Goal: Transaction & Acquisition: Book appointment/travel/reservation

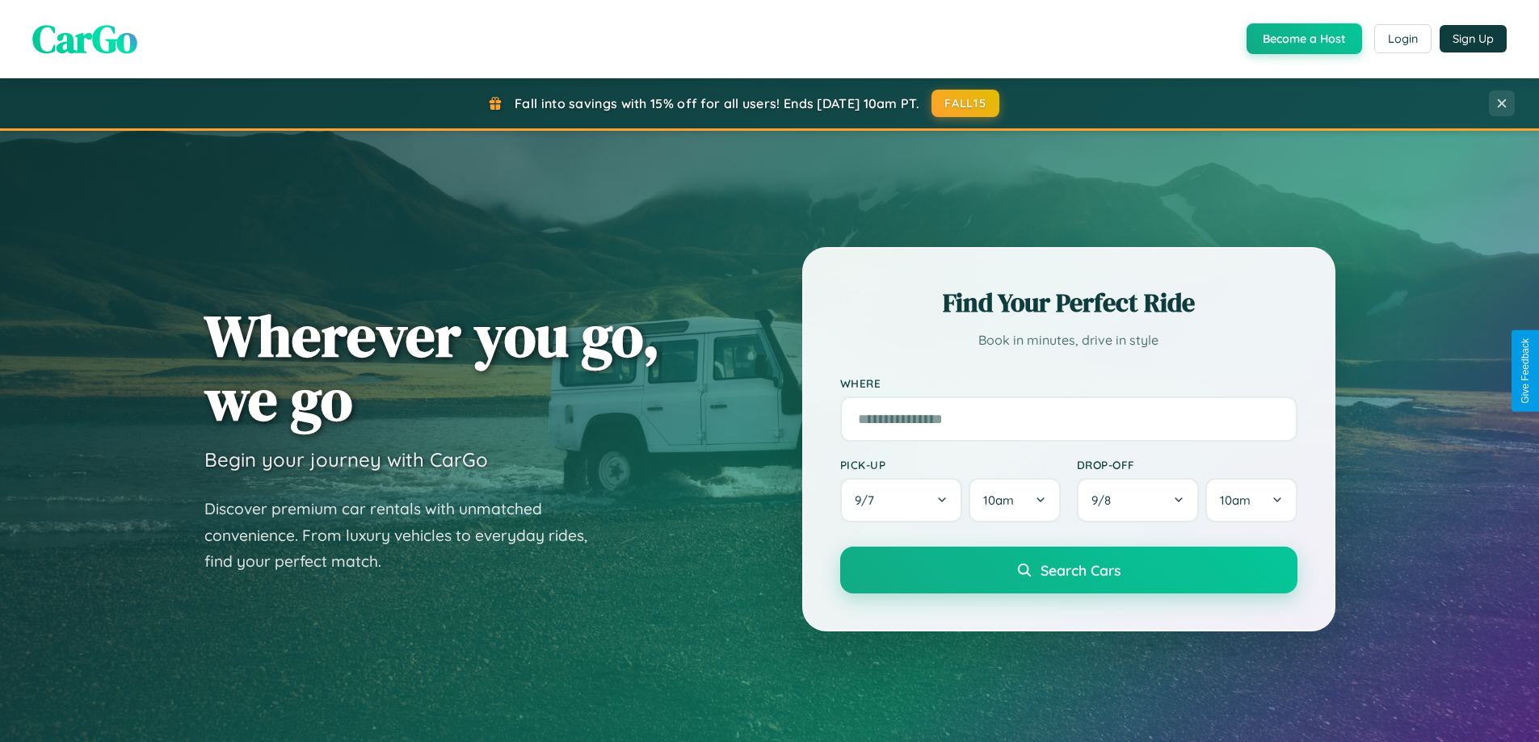
scroll to position [696, 0]
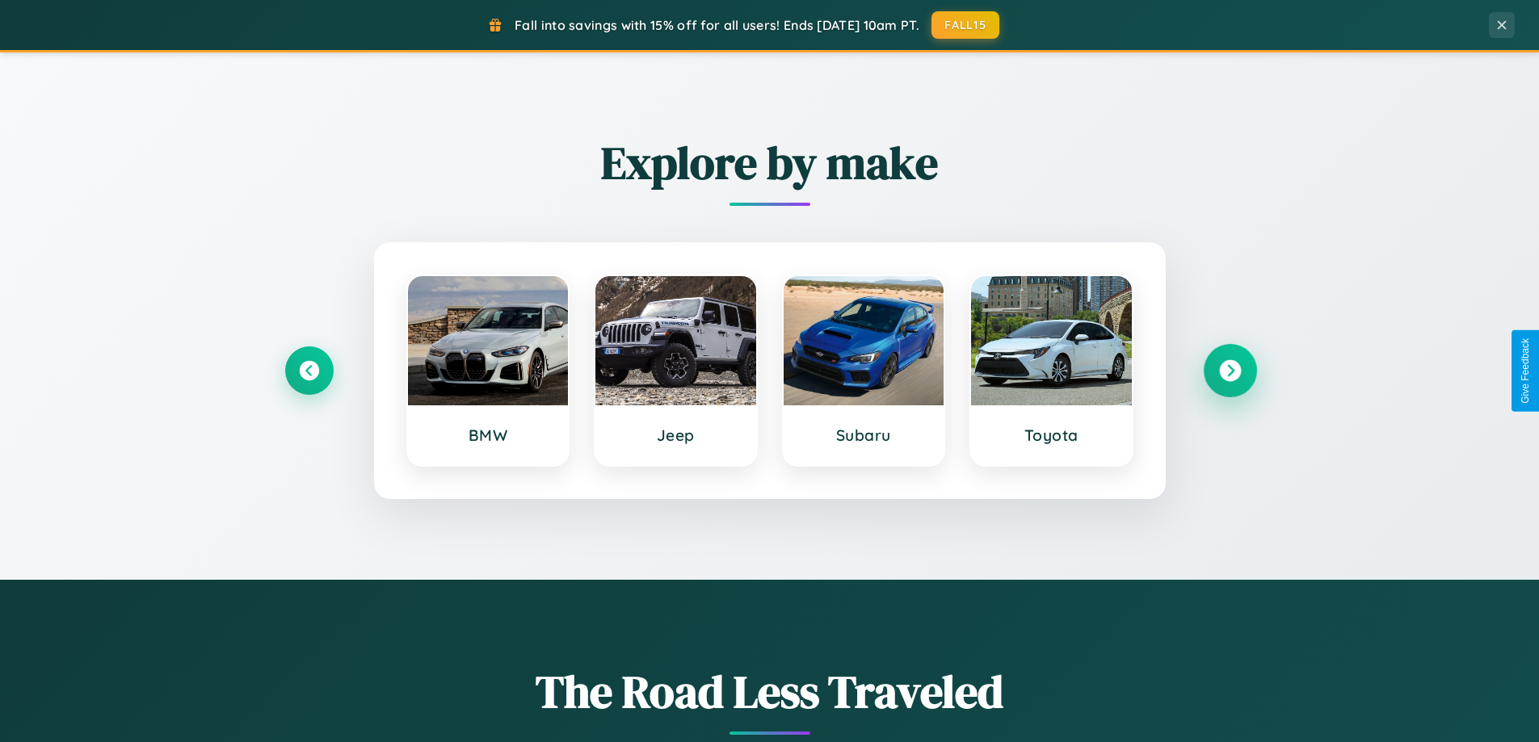
click at [1229, 371] on icon at bounding box center [1230, 371] width 22 height 22
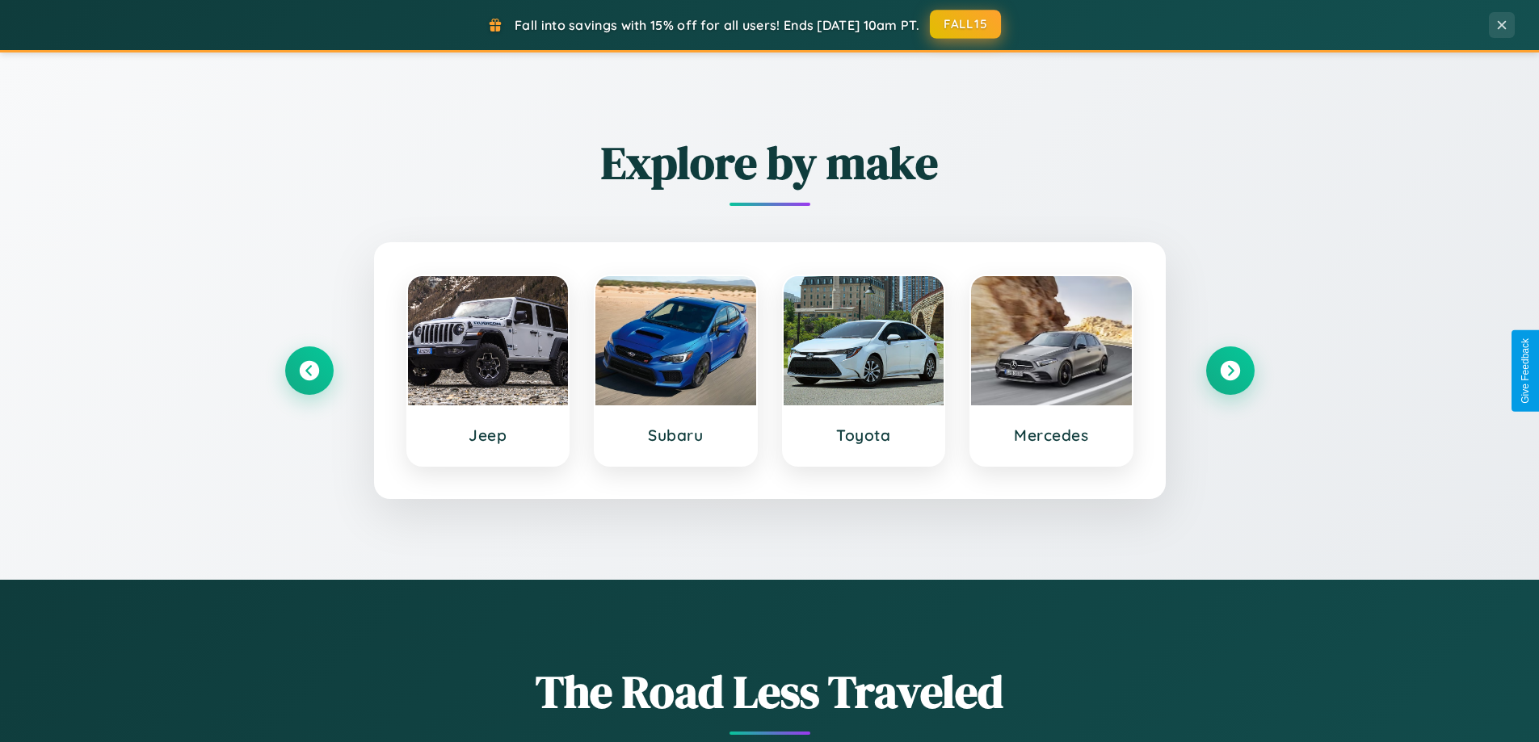
click at [966, 24] on button "FALL15" at bounding box center [965, 24] width 71 height 29
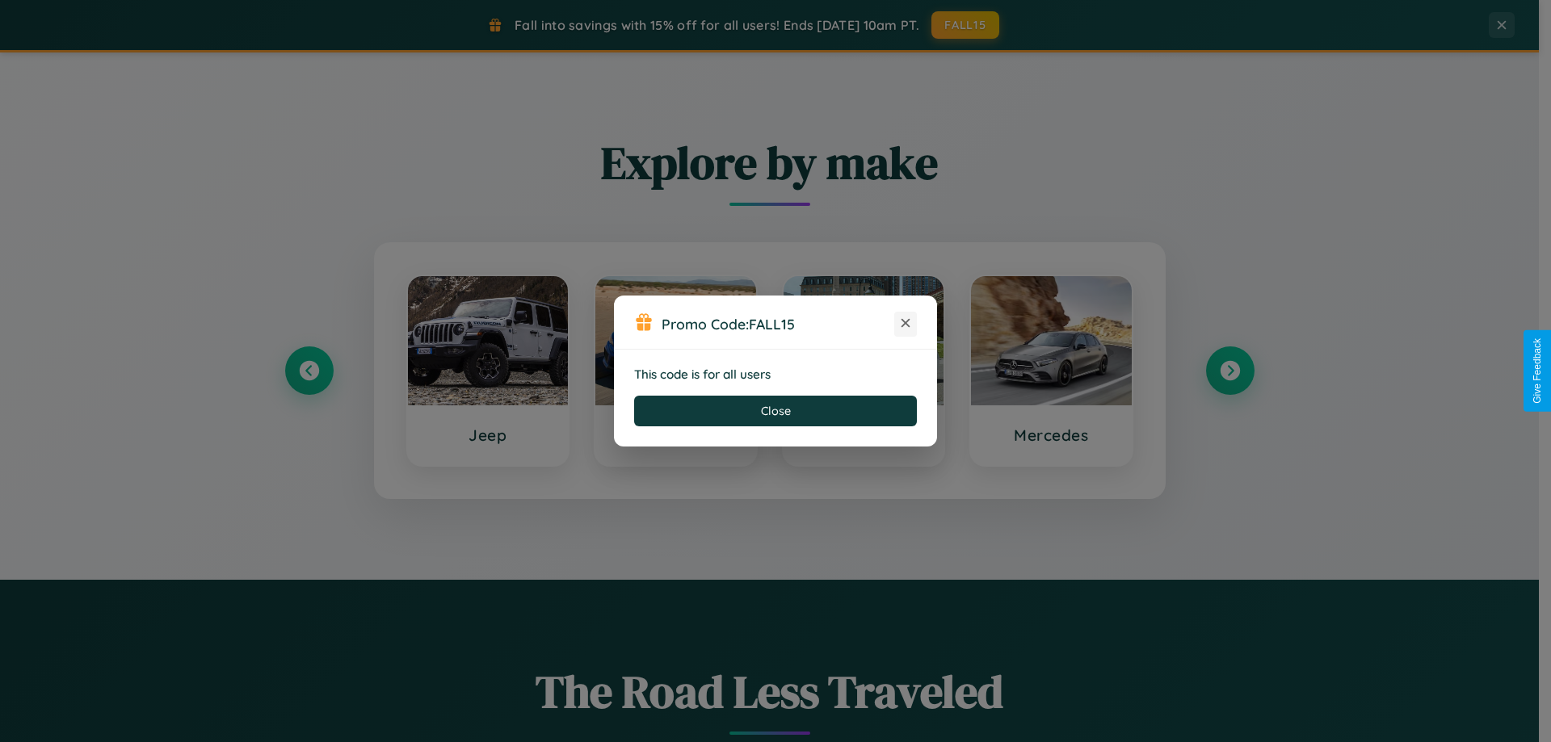
click at [905, 324] on icon at bounding box center [905, 323] width 16 height 16
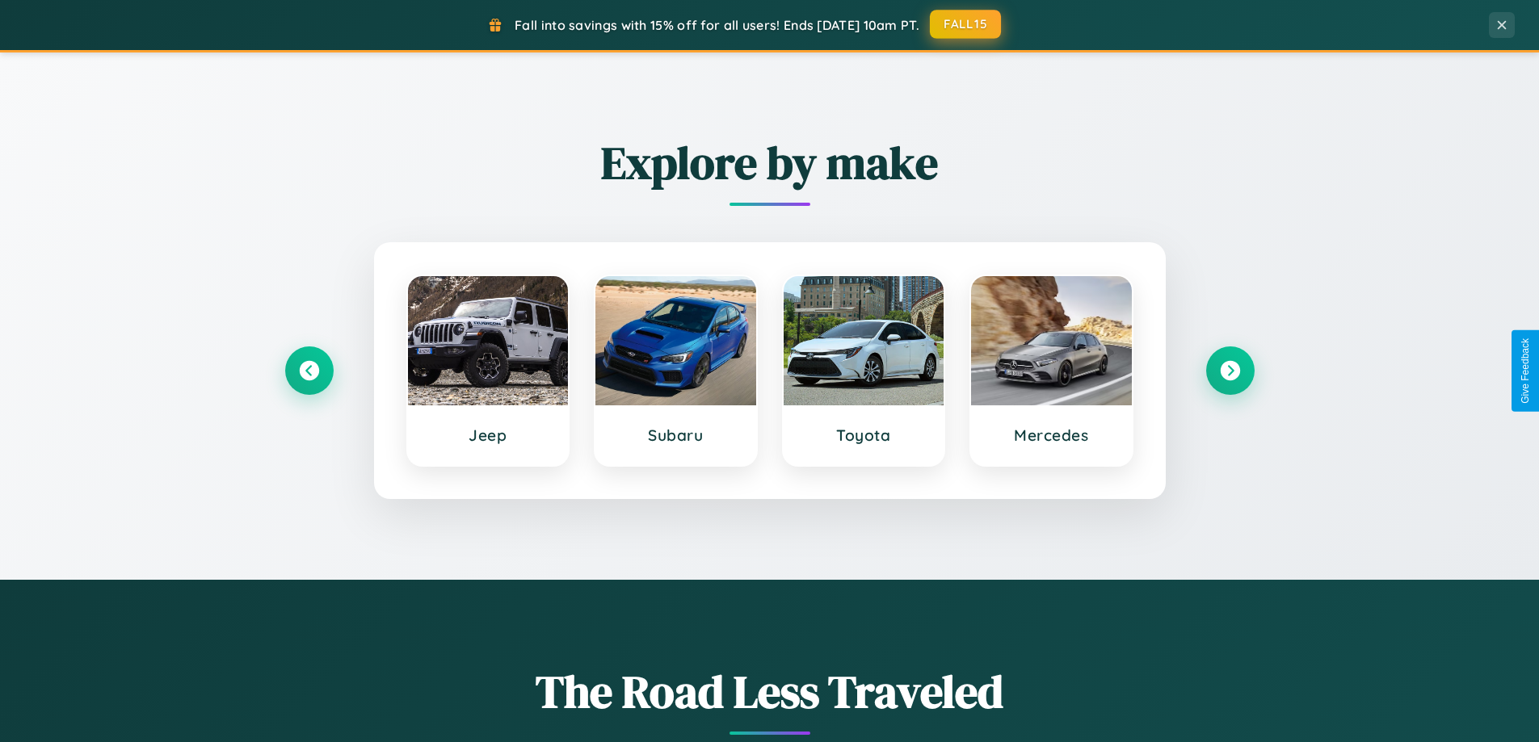
click at [966, 24] on button "FALL15" at bounding box center [965, 24] width 71 height 29
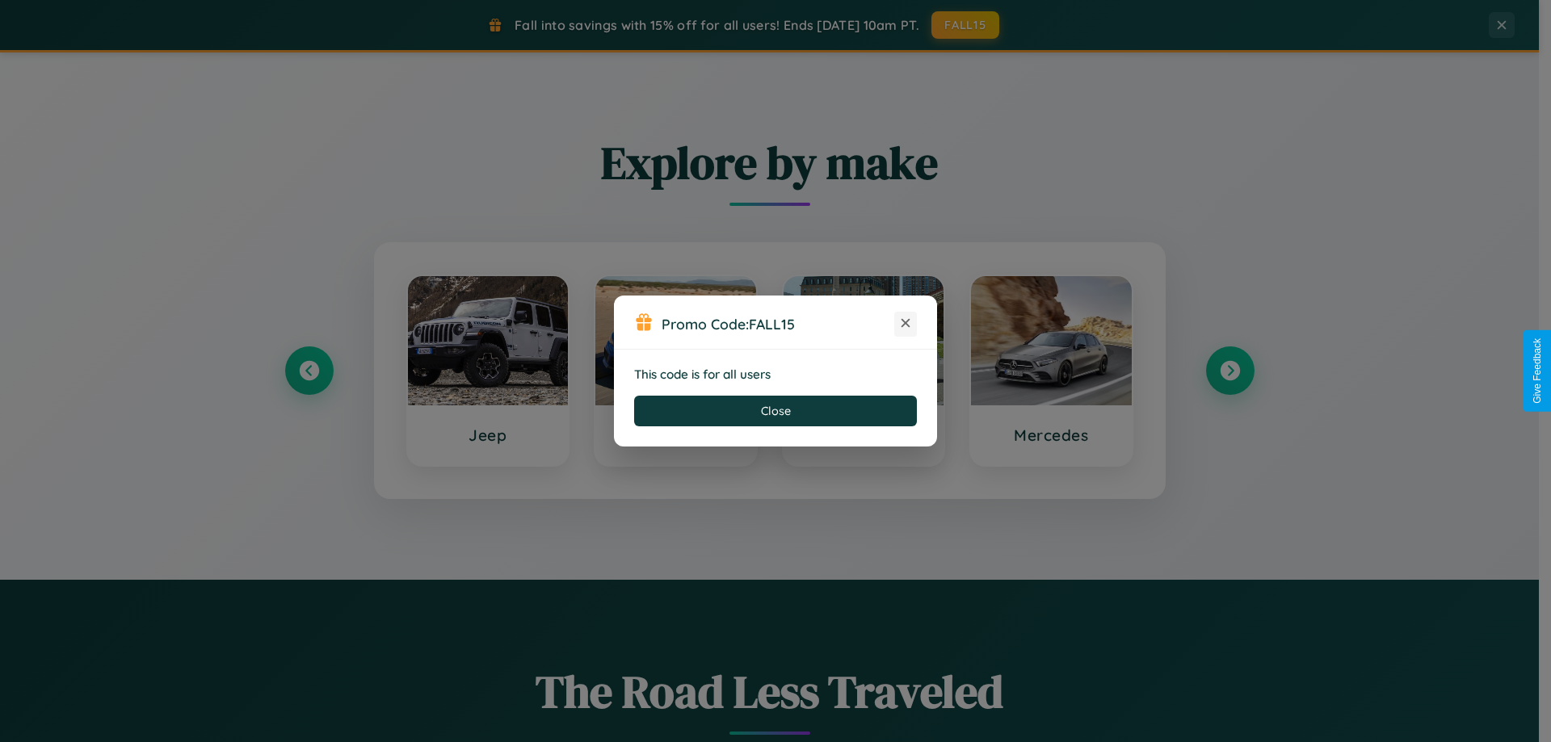
click at [905, 324] on icon at bounding box center [905, 323] width 16 height 16
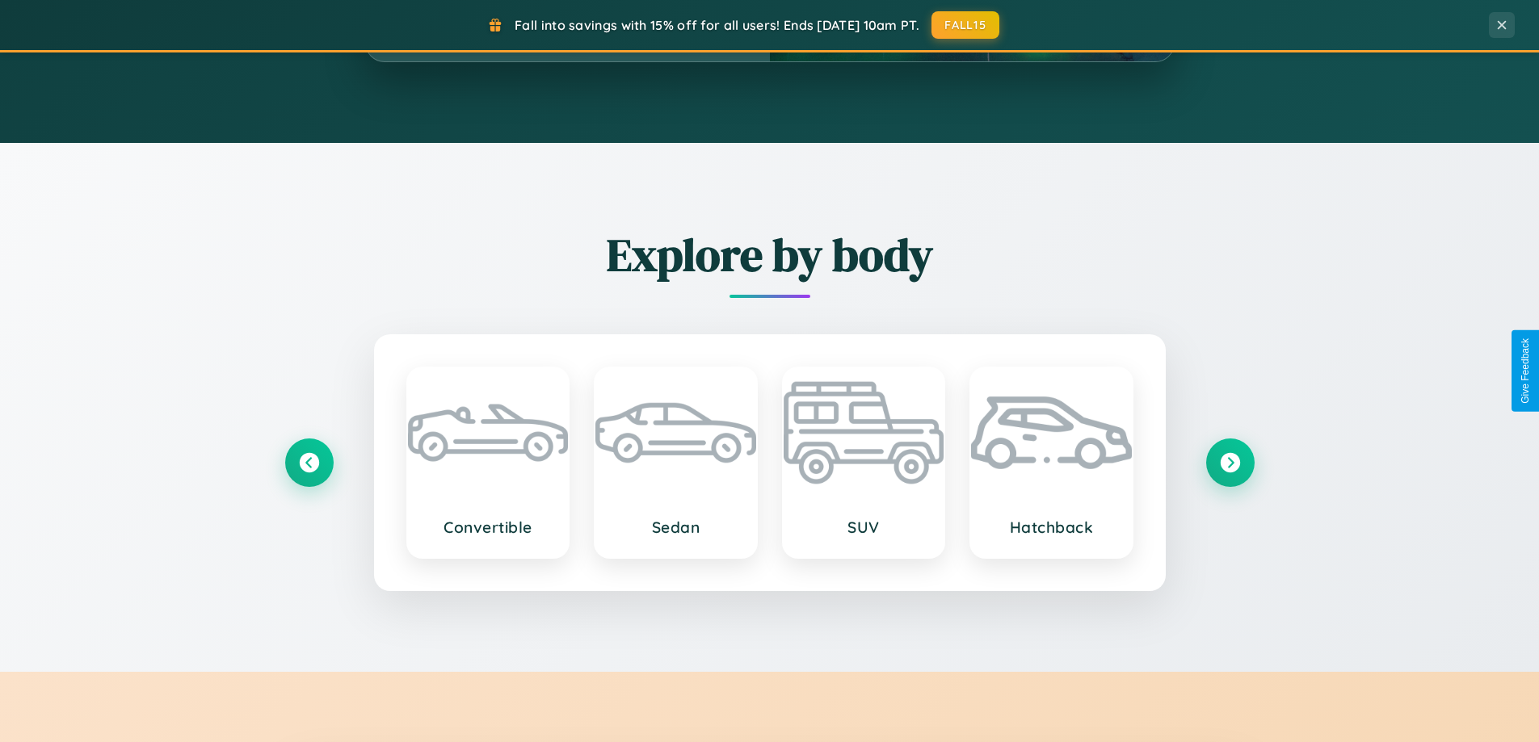
scroll to position [2595, 0]
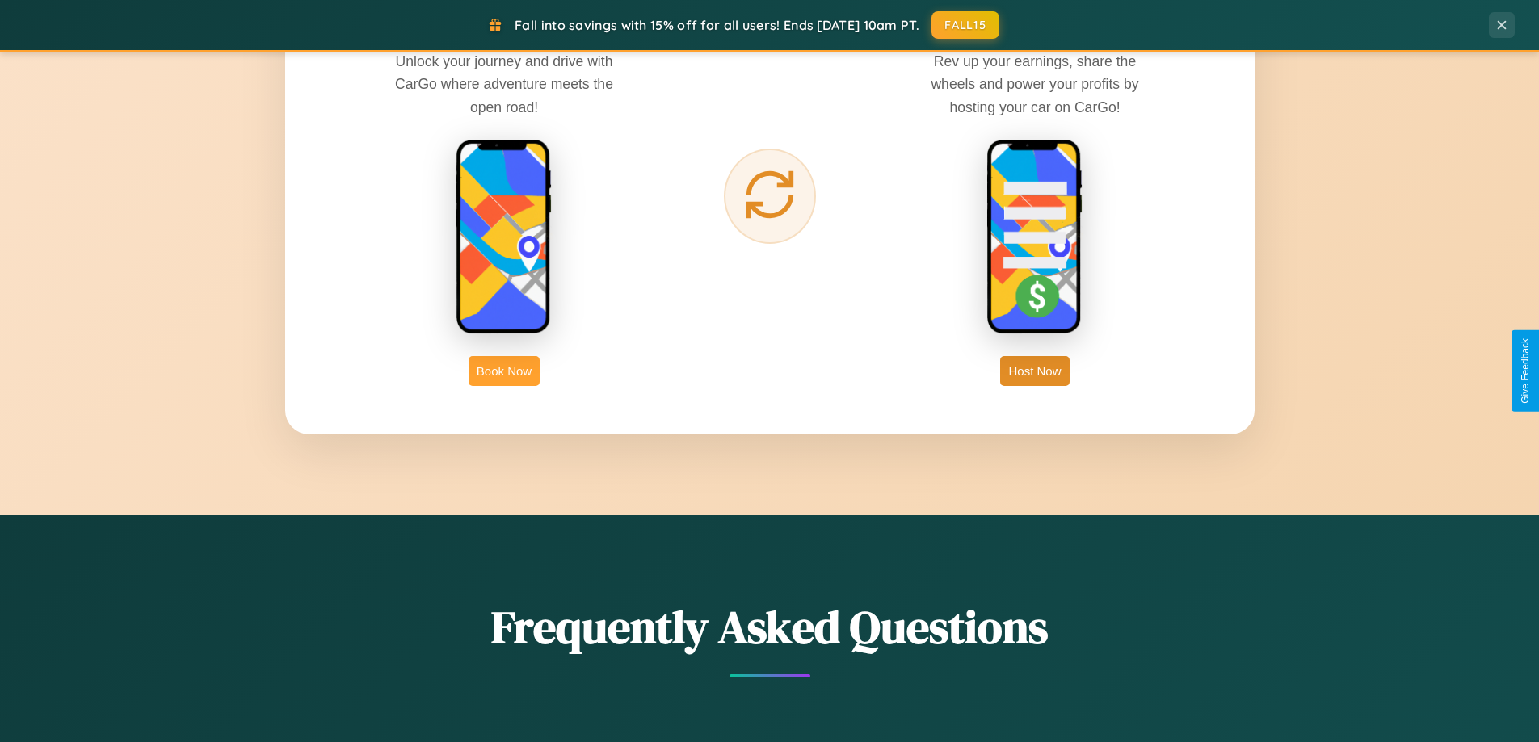
click at [504, 371] on button "Book Now" at bounding box center [503, 371] width 71 height 30
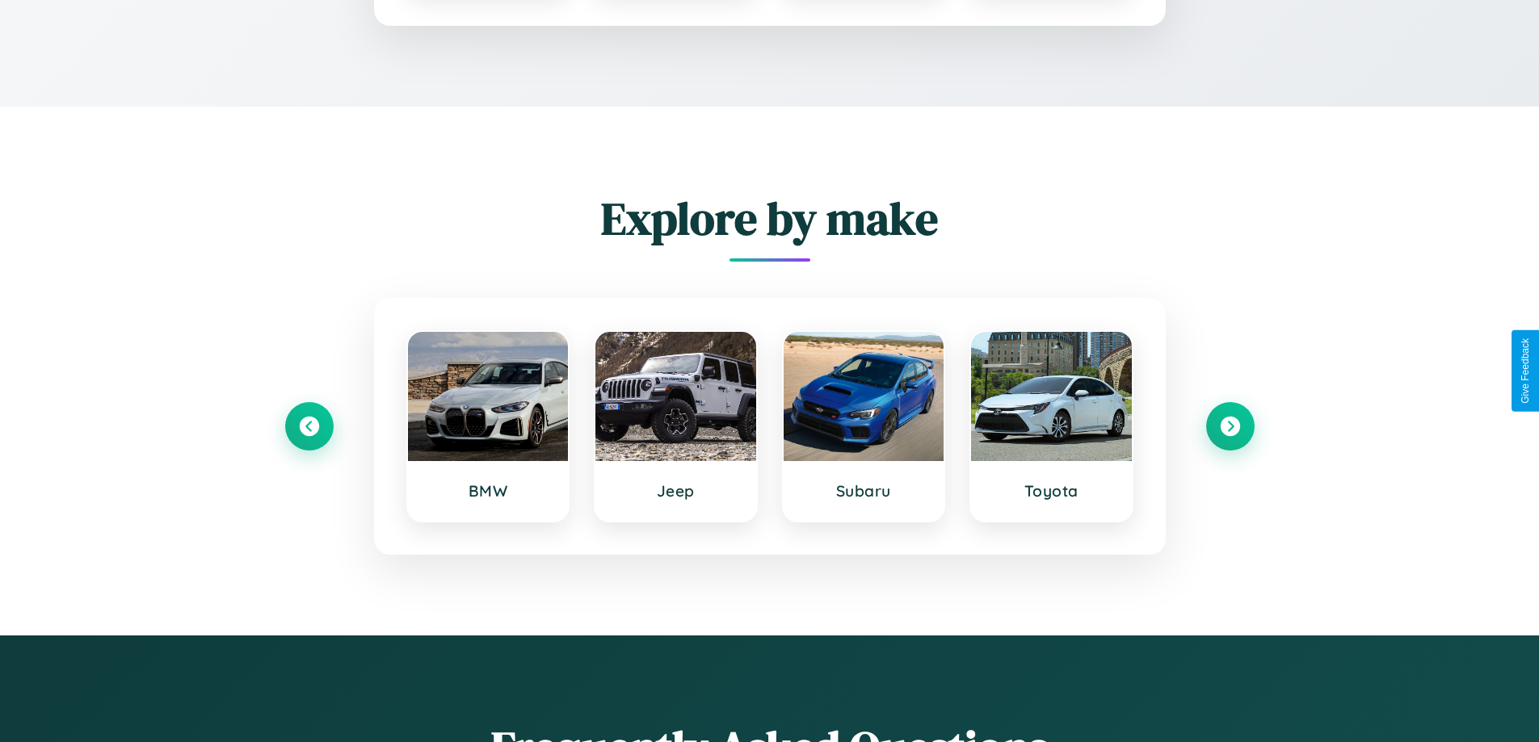
scroll to position [1346, 0]
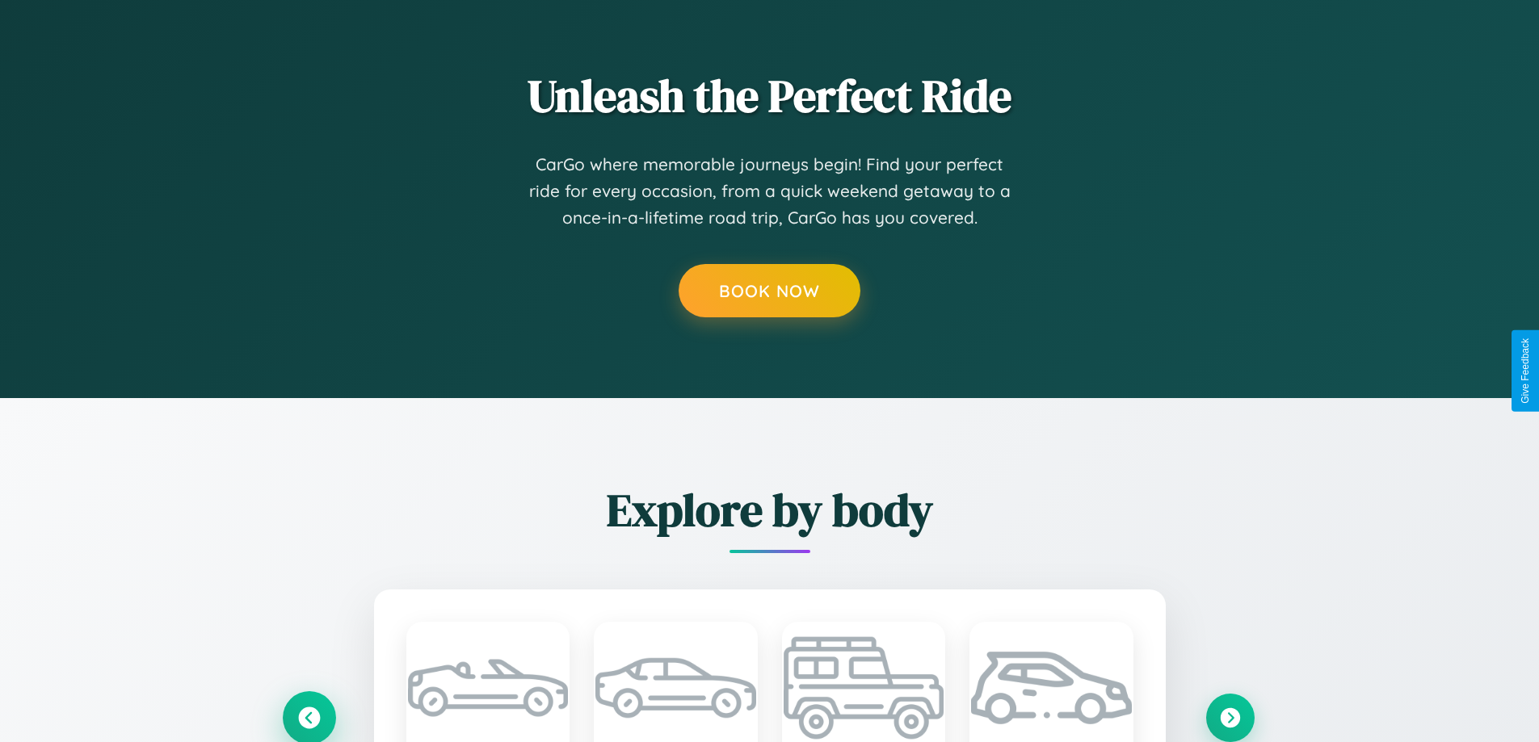
click at [309, 717] on icon at bounding box center [309, 718] width 22 height 22
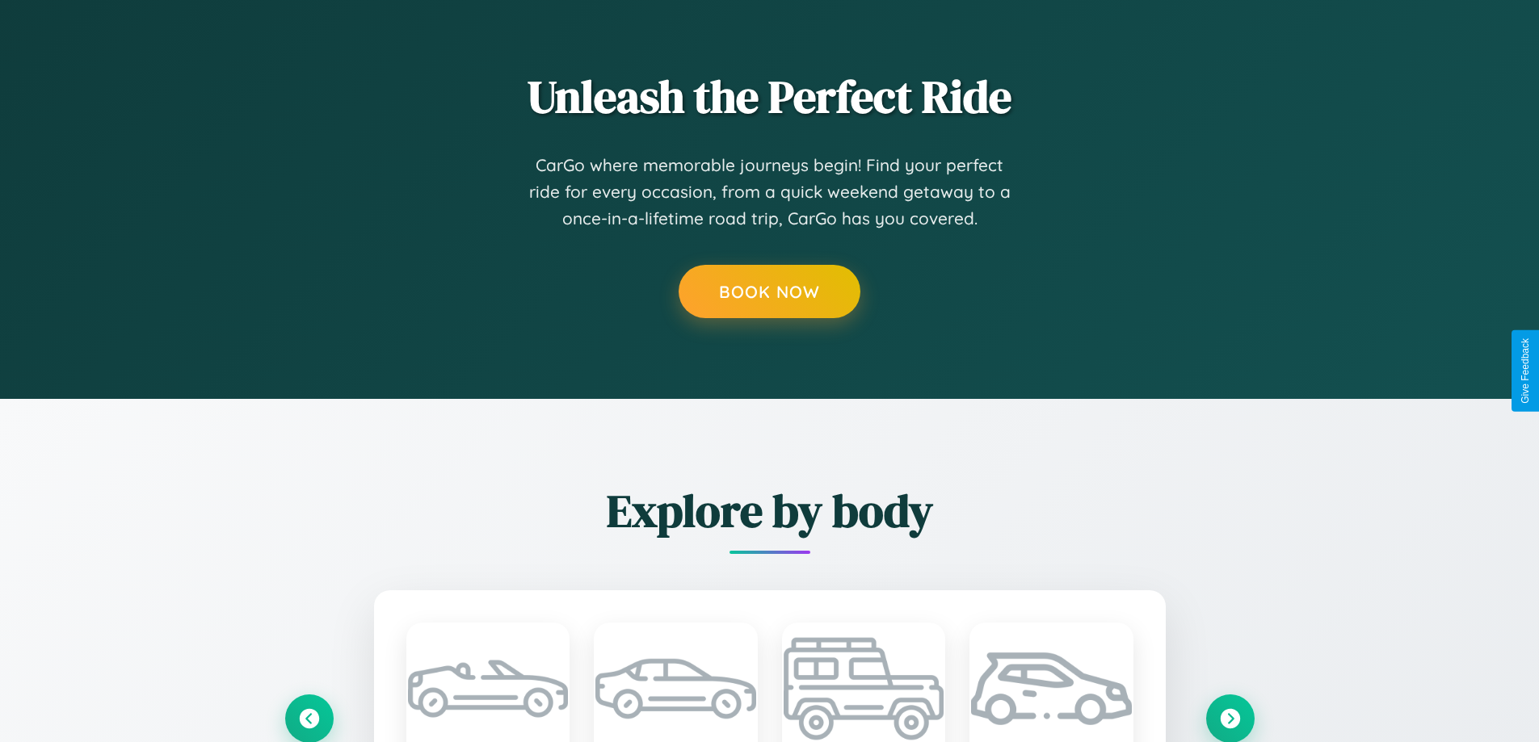
scroll to position [2537, 0]
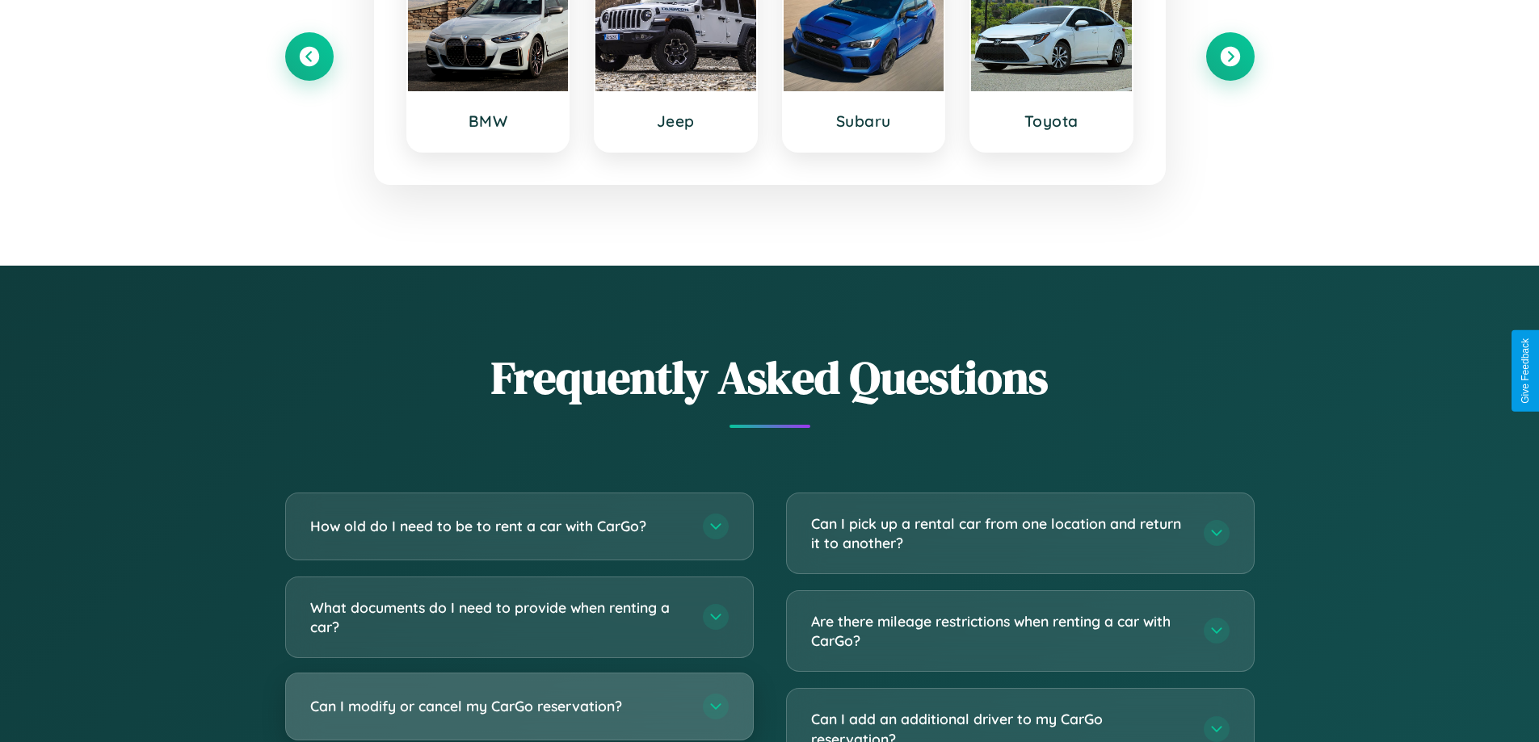
click at [519, 708] on h3 "Can I modify or cancel my CarGo reservation?" at bounding box center [498, 706] width 376 height 20
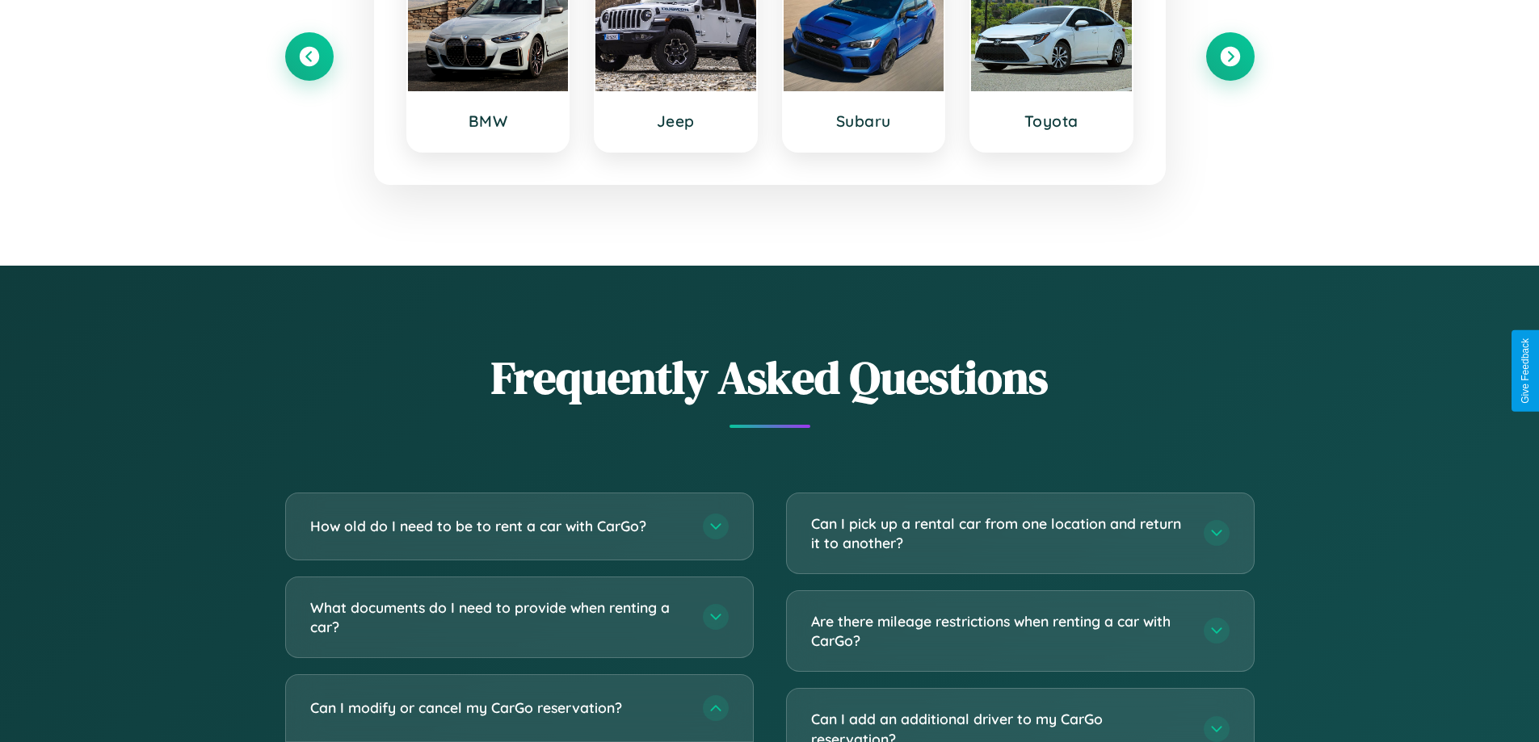
scroll to position [0, 0]
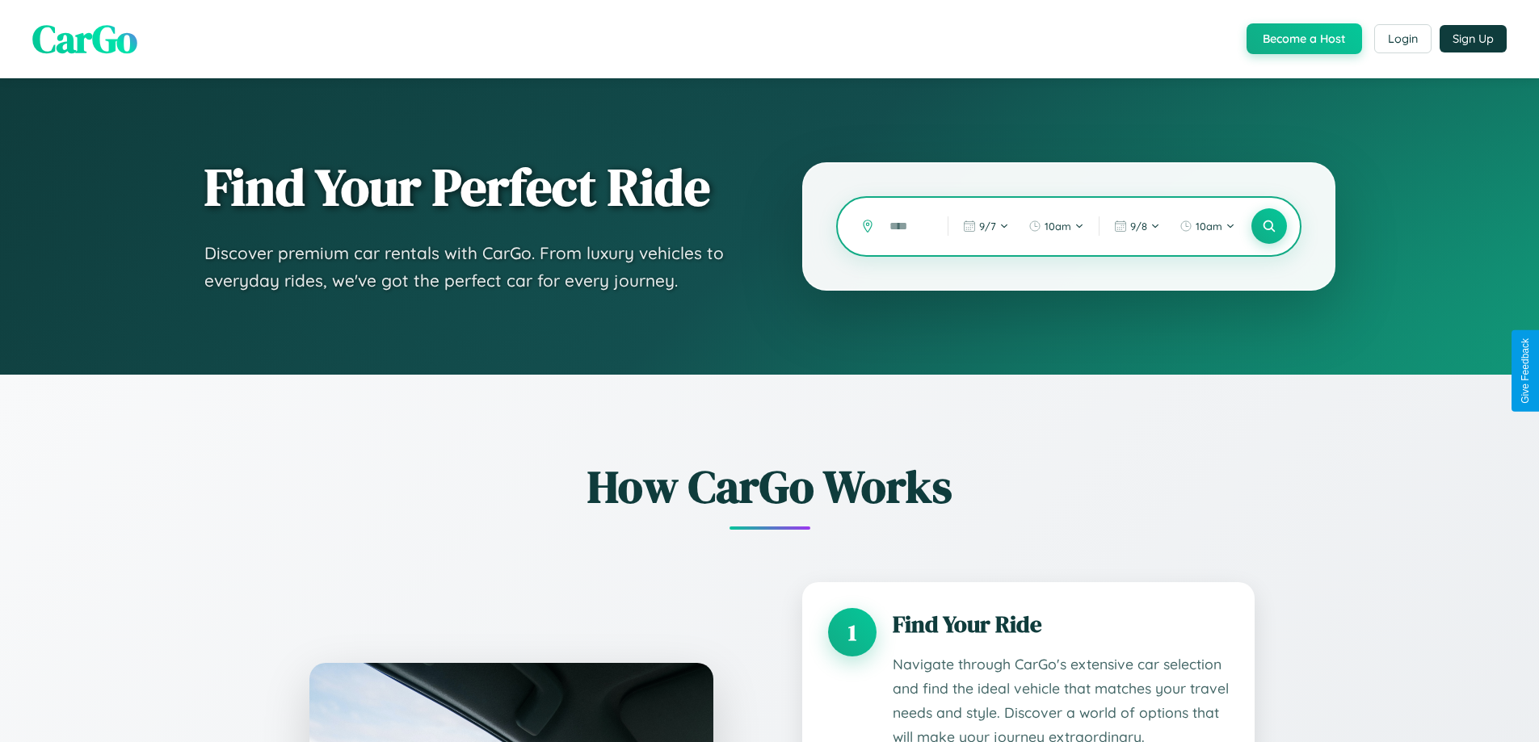
click at [906, 226] on input "text" at bounding box center [906, 226] width 50 height 28
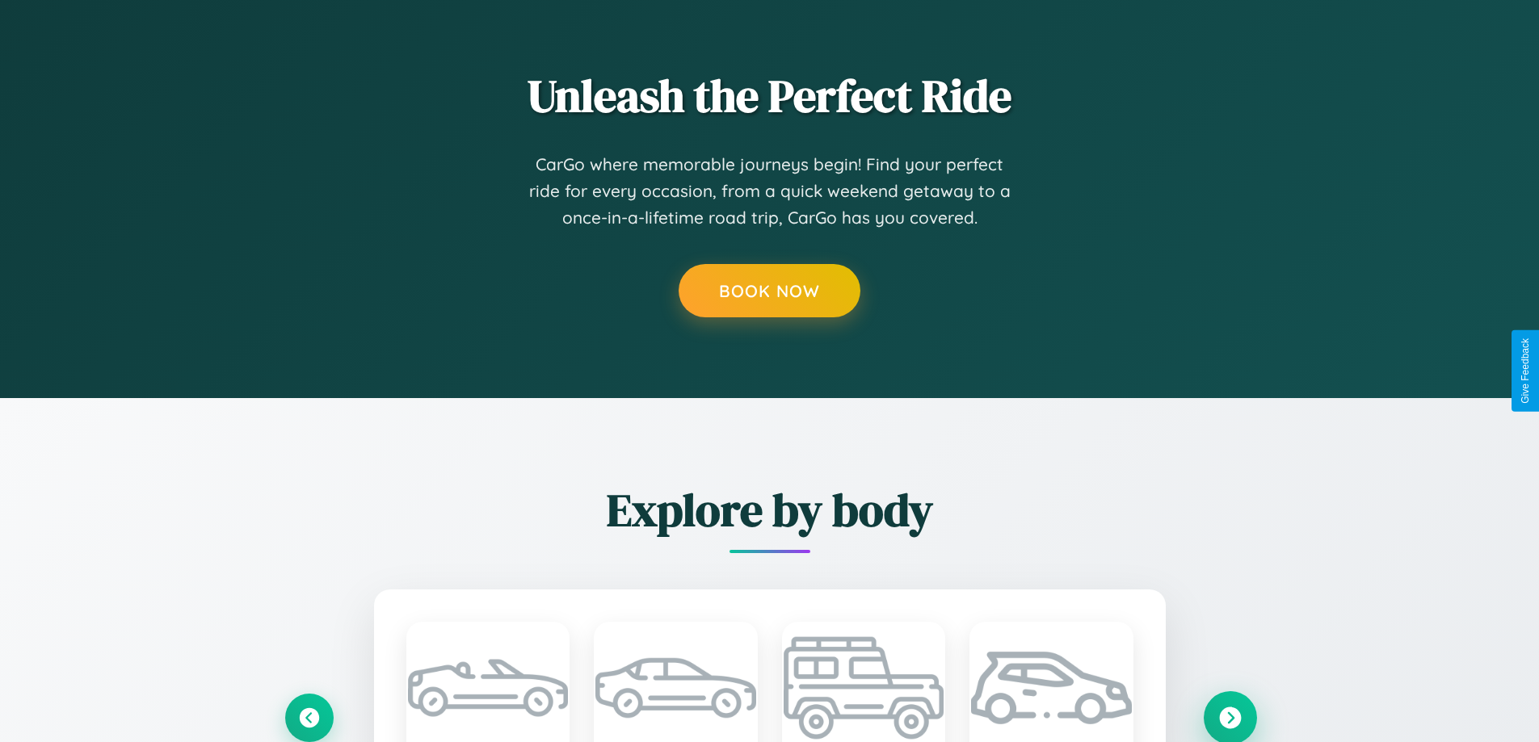
click at [1229, 717] on icon at bounding box center [1230, 718] width 22 height 22
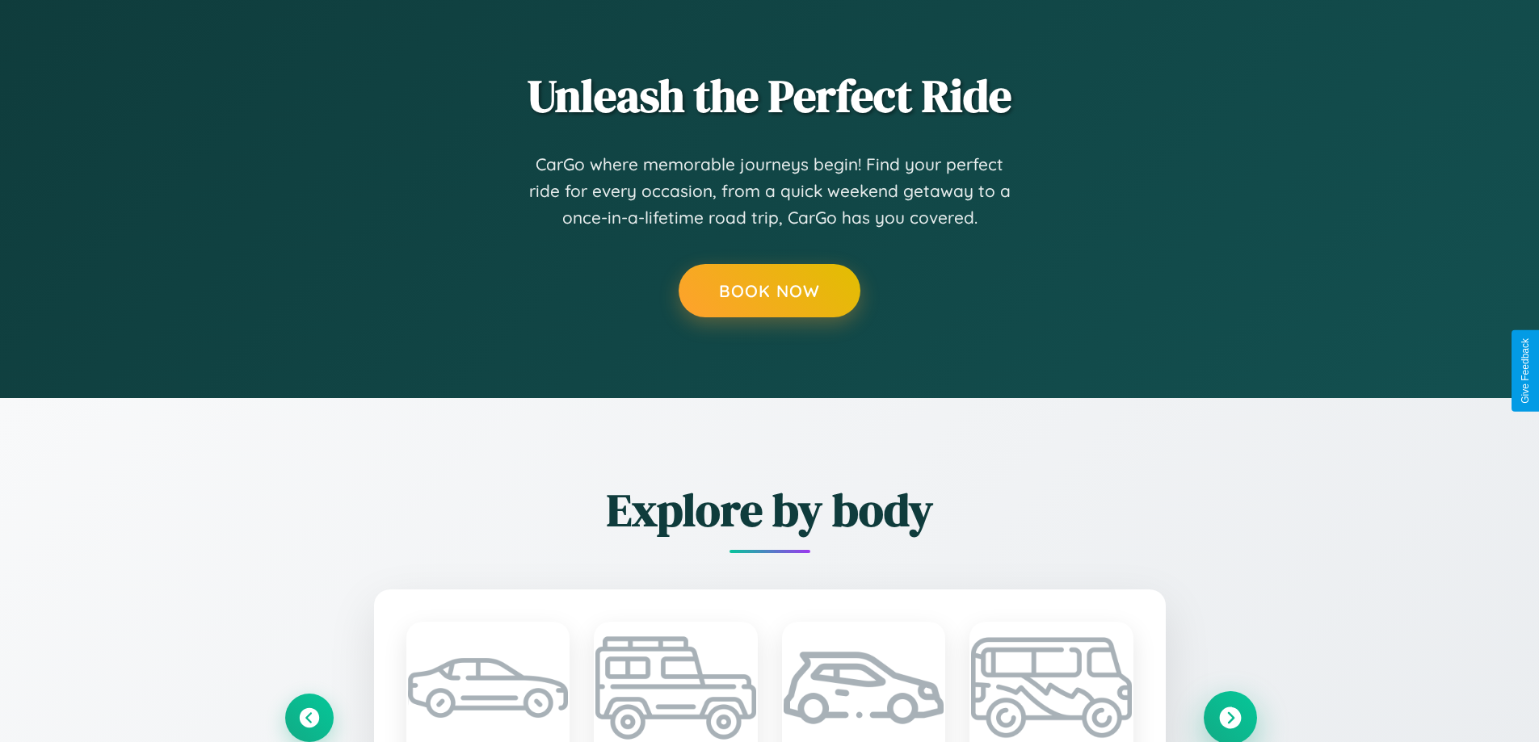
click at [1229, 716] on icon at bounding box center [1230, 718] width 22 height 22
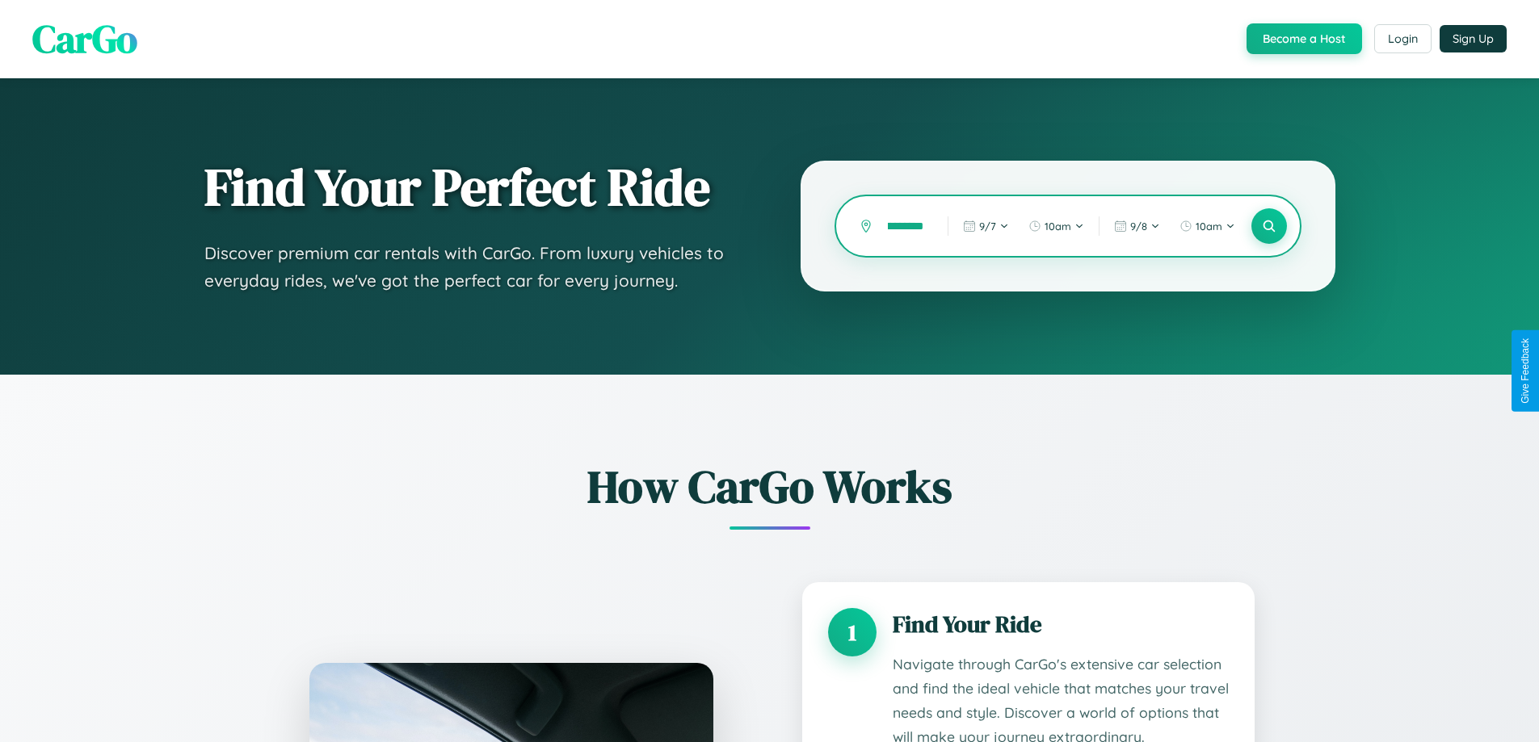
scroll to position [2453, 0]
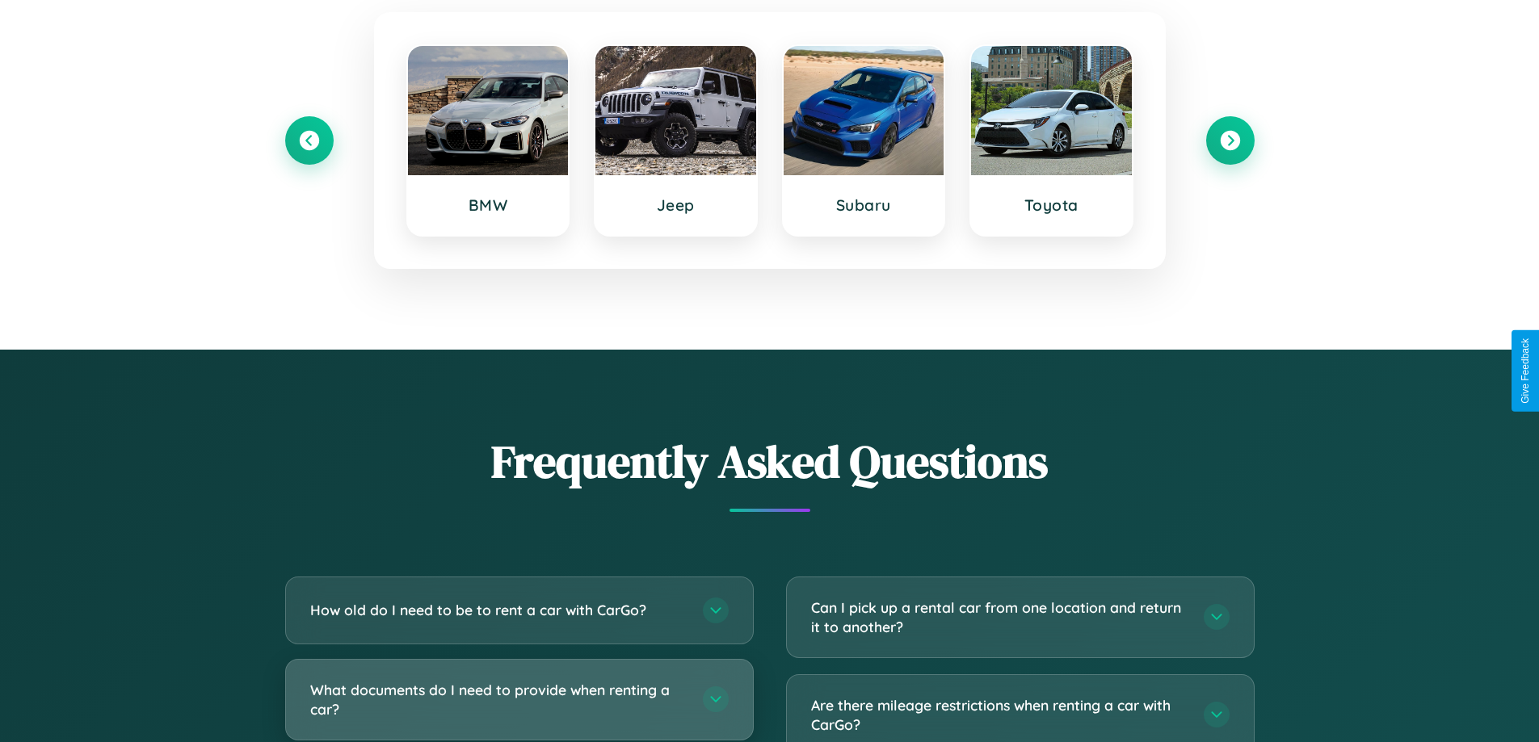
type input "**********"
click at [519, 699] on h3 "What documents do I need to provide when renting a car?" at bounding box center [498, 700] width 376 height 40
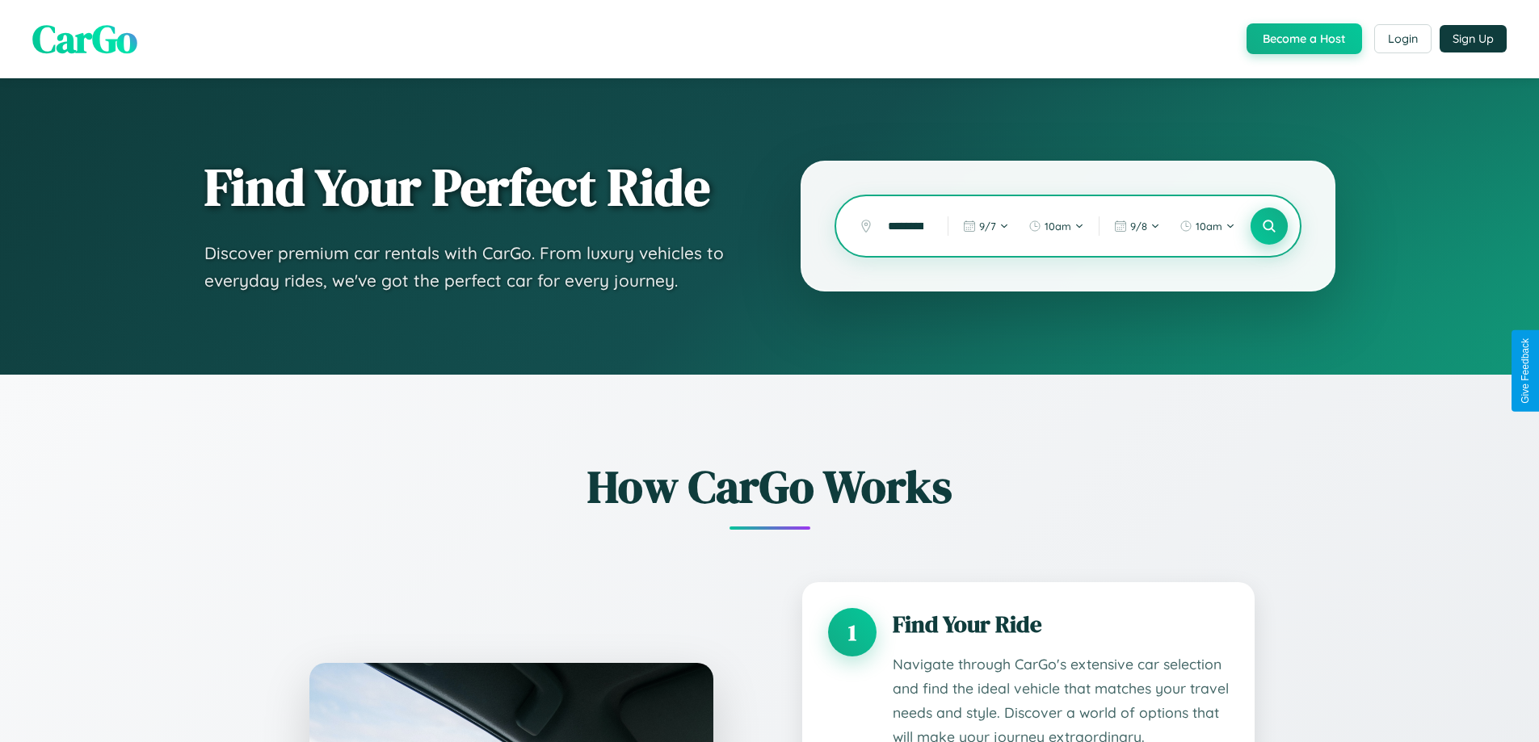
click at [1268, 226] on icon at bounding box center [1268, 226] width 15 height 15
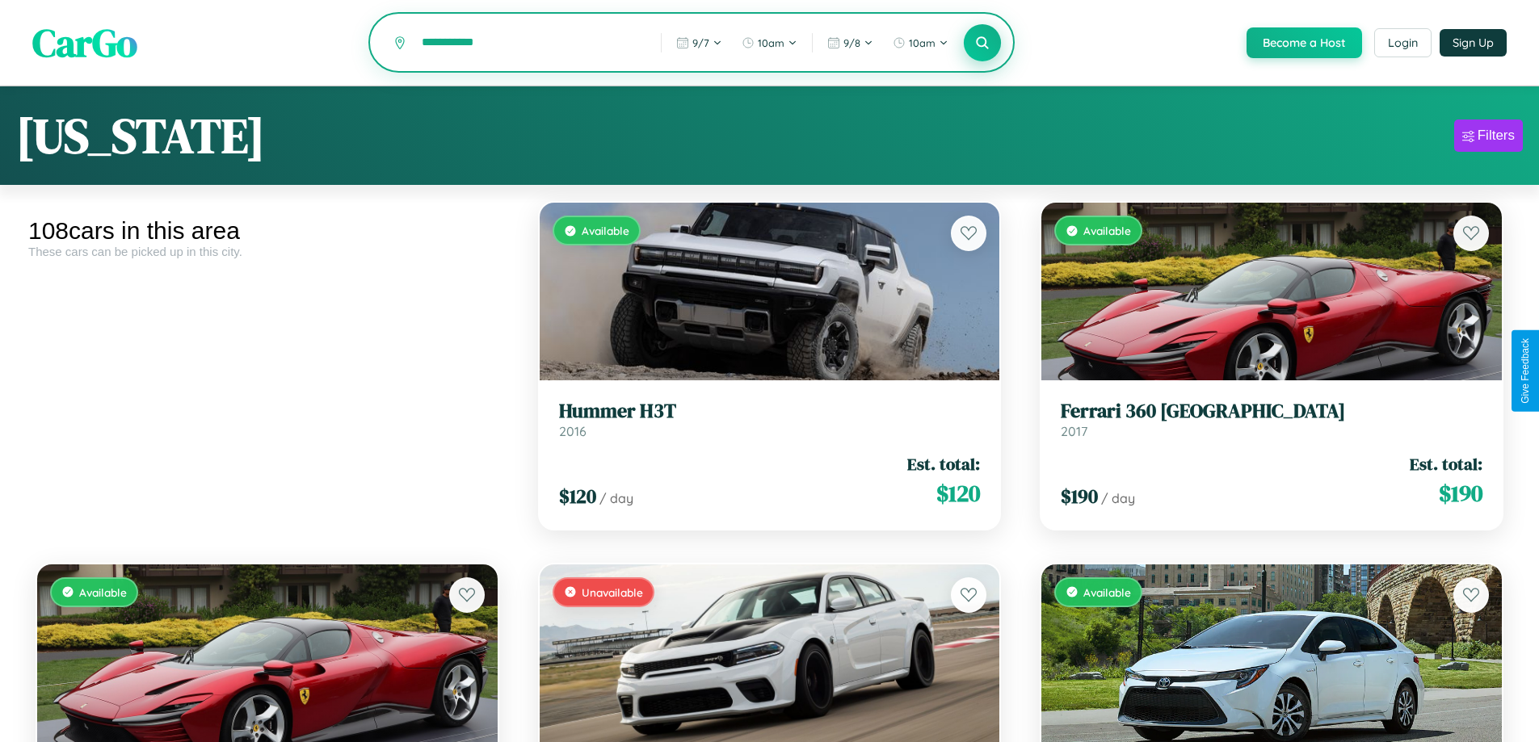
type input "**********"
click at [981, 44] on icon at bounding box center [982, 42] width 15 height 15
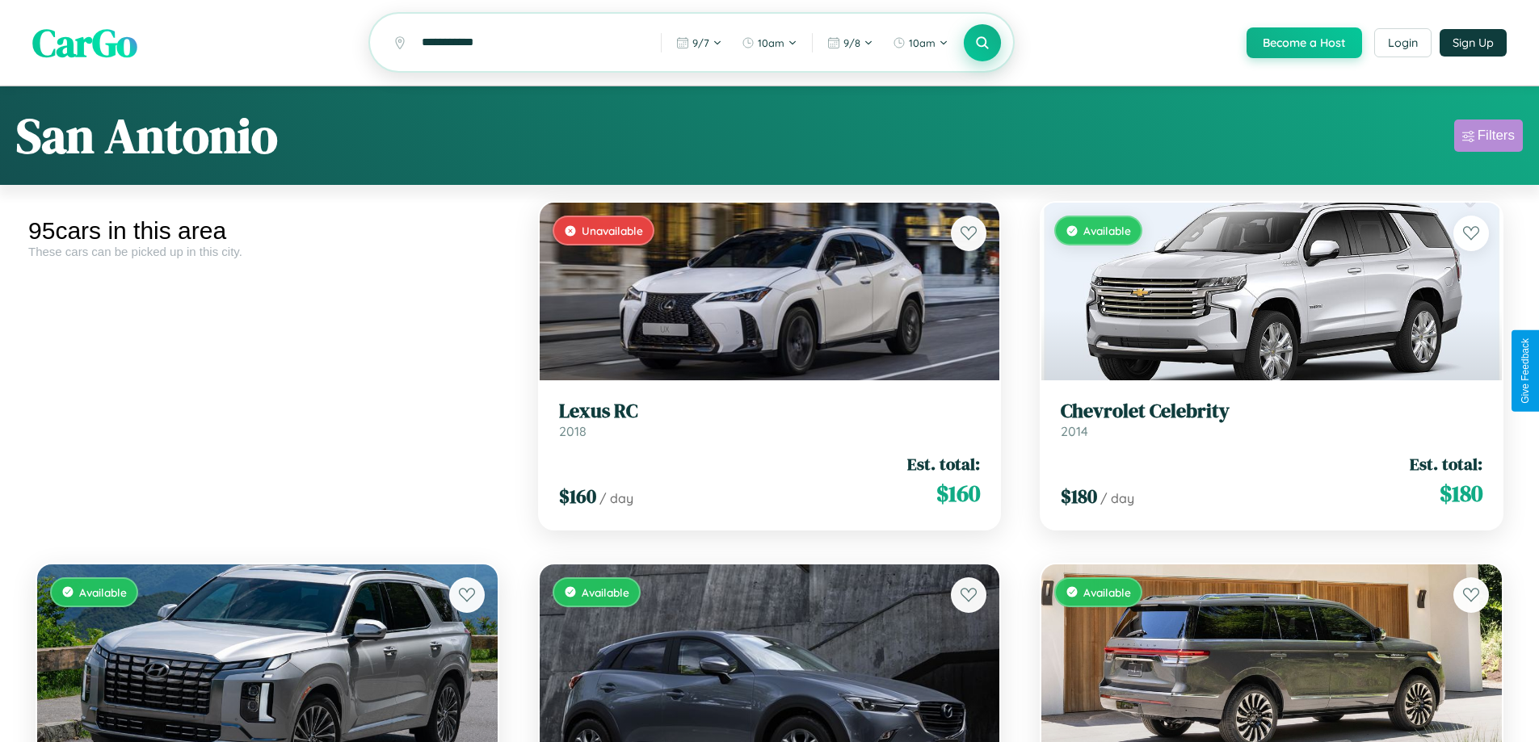
click at [1488, 138] on div "Filters" at bounding box center [1495, 136] width 37 height 16
